Goal: Browse casually

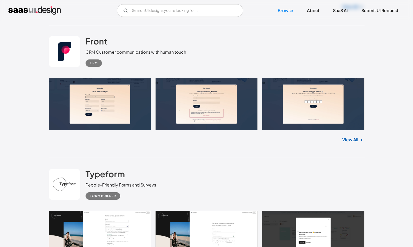
scroll to position [429, 0]
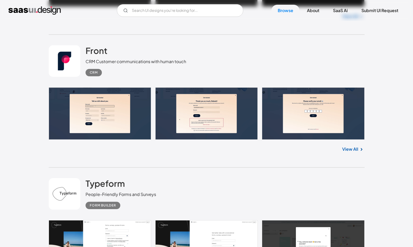
click at [117, 117] on link at bounding box center [207, 113] width 316 height 52
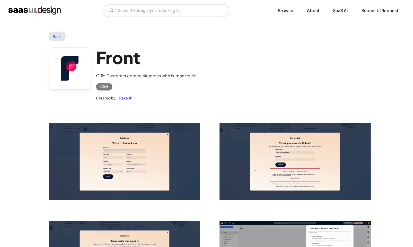
click at [94, 144] on img "open lightbox" at bounding box center [124, 161] width 151 height 77
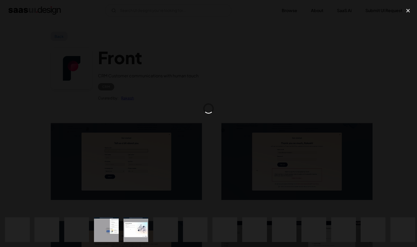
click at [141, 221] on img "show item 5 of 25" at bounding box center [136, 229] width 49 height 25
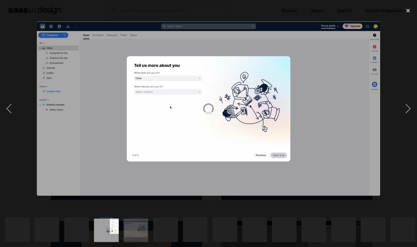
click at [165, 227] on div "show item 6 of 25" at bounding box center [165, 229] width 25 height 25
click at [227, 228] on div "show item 8 of 25" at bounding box center [224, 229] width 25 height 25
click at [254, 220] on div "show item 9 of 25" at bounding box center [254, 229] width 25 height 25
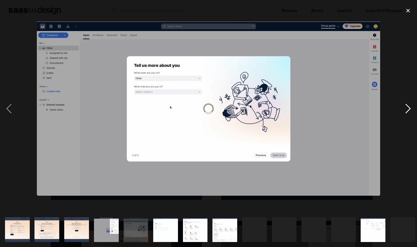
click at [407, 106] on div "next image" at bounding box center [408, 109] width 18 height 208
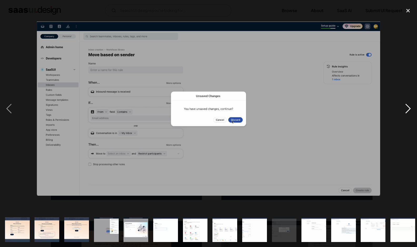
click at [408, 112] on div "next image" at bounding box center [408, 109] width 18 height 208
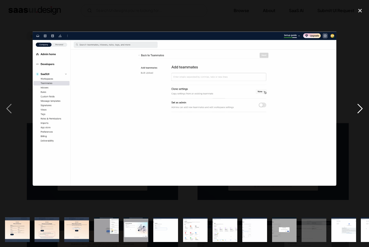
click at [360, 111] on div "next image" at bounding box center [360, 109] width 18 height 208
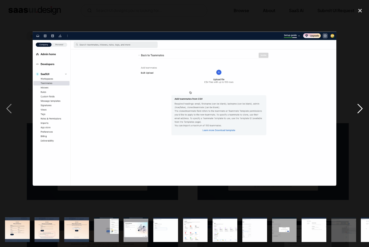
click at [361, 110] on div "next image" at bounding box center [360, 109] width 18 height 208
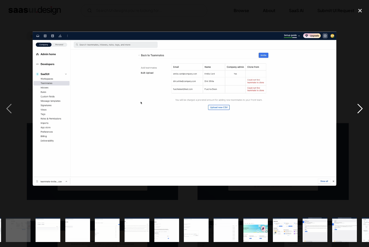
scroll to position [0, 358]
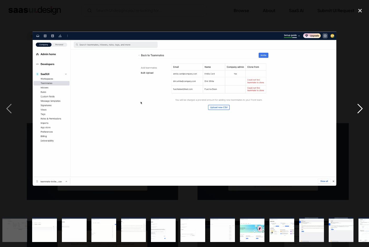
click at [360, 109] on div "next image" at bounding box center [360, 109] width 18 height 208
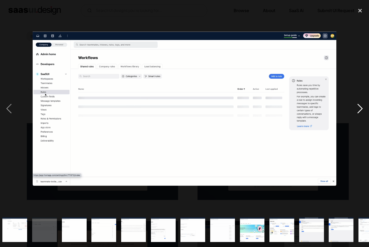
click at [360, 109] on div "next image" at bounding box center [360, 109] width 18 height 208
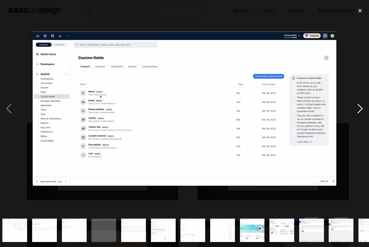
click at [360, 109] on div "next image" at bounding box center [360, 109] width 18 height 208
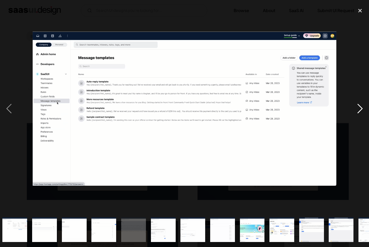
click at [360, 109] on div "next image" at bounding box center [360, 109] width 18 height 208
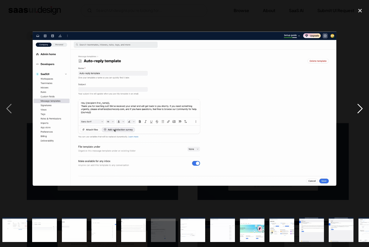
click at [360, 109] on div "next image" at bounding box center [360, 109] width 18 height 208
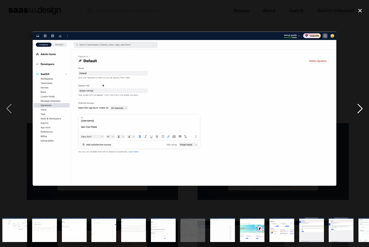
click at [360, 109] on div "next image" at bounding box center [360, 109] width 18 height 208
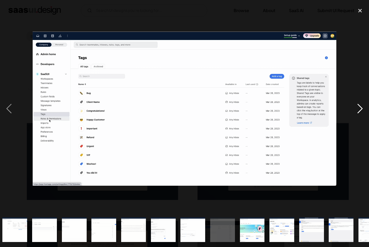
click at [360, 109] on div "next image" at bounding box center [360, 109] width 18 height 208
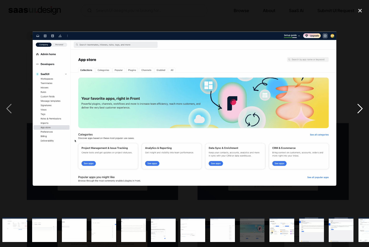
click at [360, 109] on div "next image" at bounding box center [360, 109] width 18 height 208
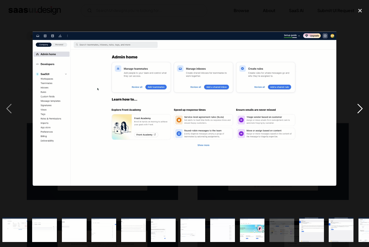
click at [360, 109] on div "next image" at bounding box center [360, 109] width 18 height 208
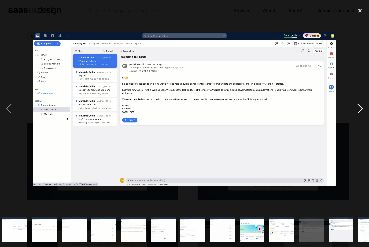
click at [360, 109] on div "next image" at bounding box center [360, 109] width 18 height 208
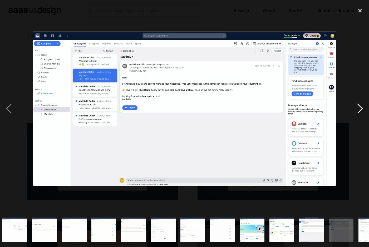
click at [360, 109] on div "next image" at bounding box center [360, 109] width 18 height 208
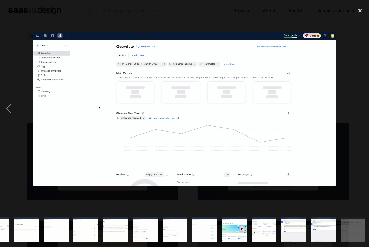
scroll to position [0, 377]
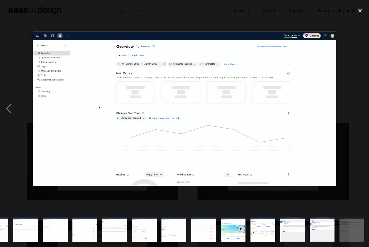
click at [360, 109] on div "next image" at bounding box center [360, 109] width 18 height 208
